Goal: Find specific page/section: Find specific page/section

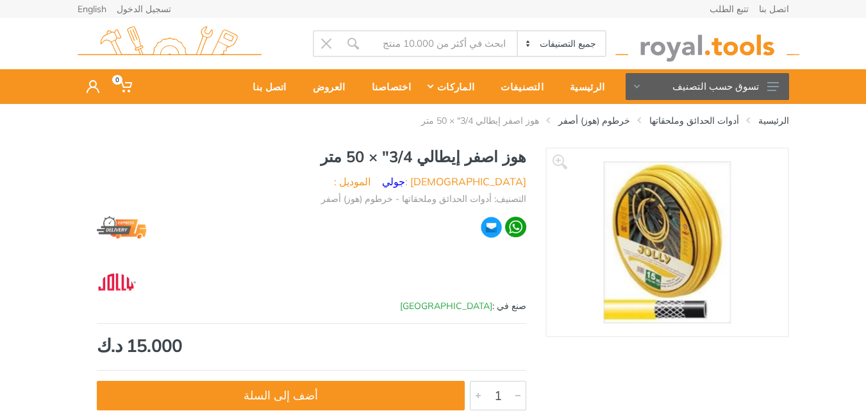
click at [664, 222] on img at bounding box center [666, 241] width 127 height 161
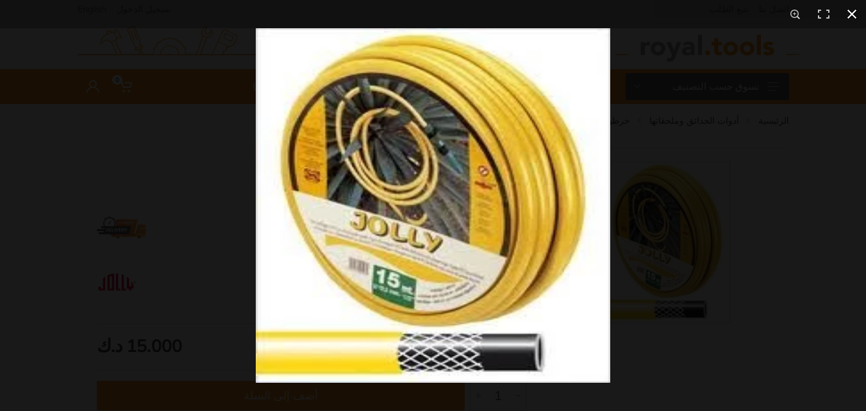
click at [843, 203] on div at bounding box center [689, 233] width 866 height 411
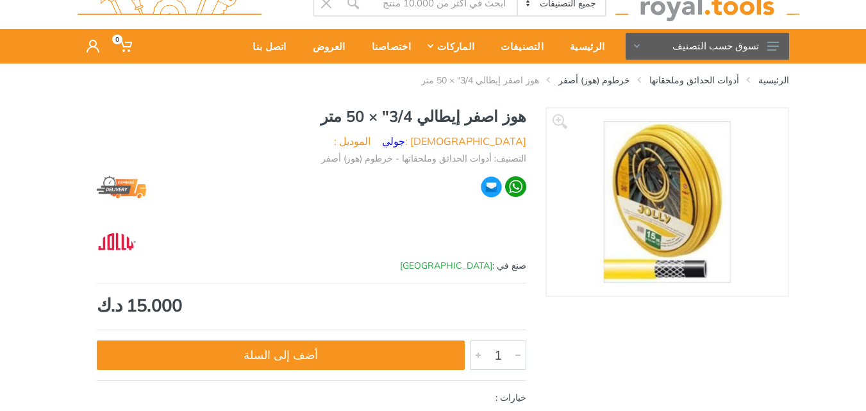
scroll to position [28, 0]
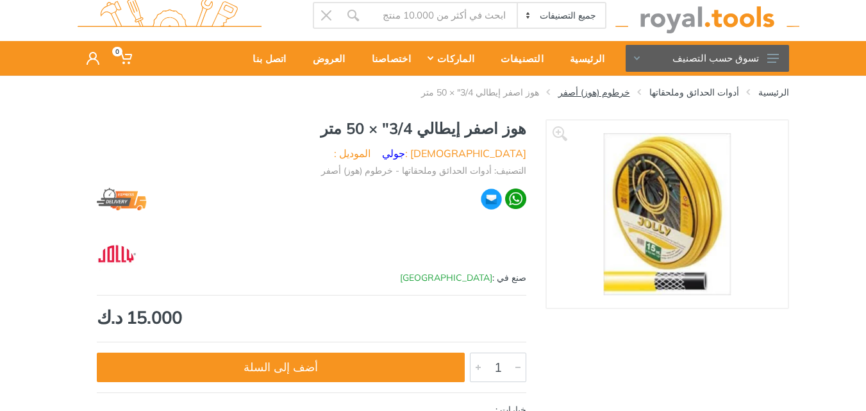
click at [630, 94] on link "خرطوم (هوز) أصفر" at bounding box center [594, 92] width 72 height 13
